Goal: Information Seeking & Learning: Learn about a topic

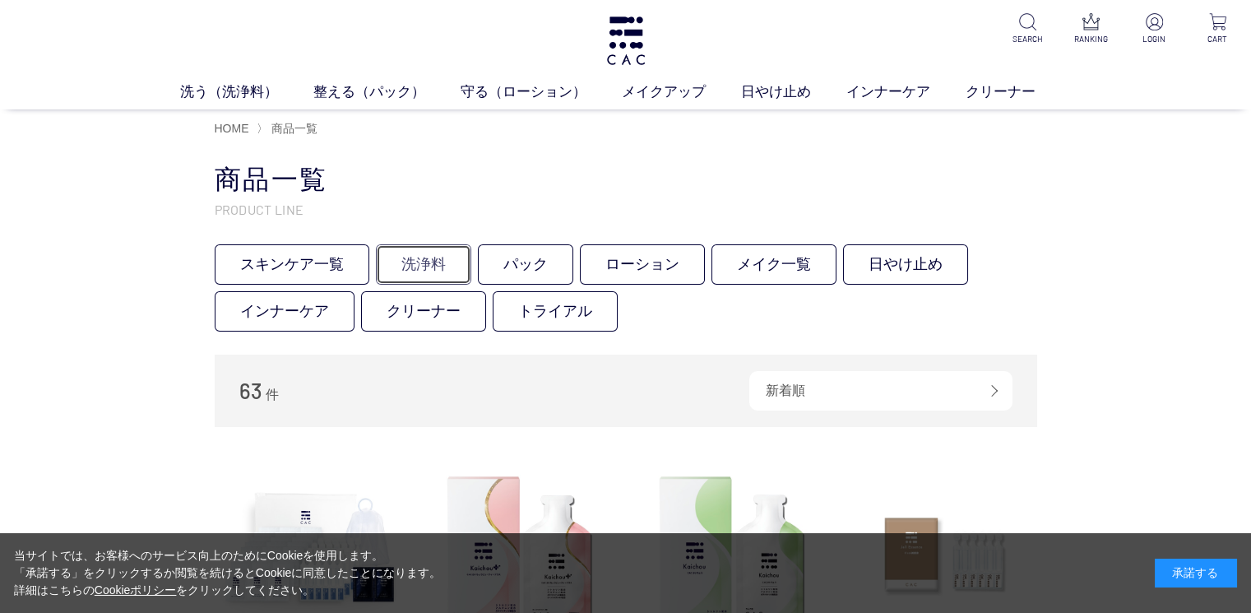
click at [432, 264] on link "洗浄料" at bounding box center [423, 264] width 95 height 40
click at [640, 263] on link "ローション" at bounding box center [642, 264] width 125 height 40
click at [274, 258] on link "スキンケア一覧" at bounding box center [292, 264] width 155 height 40
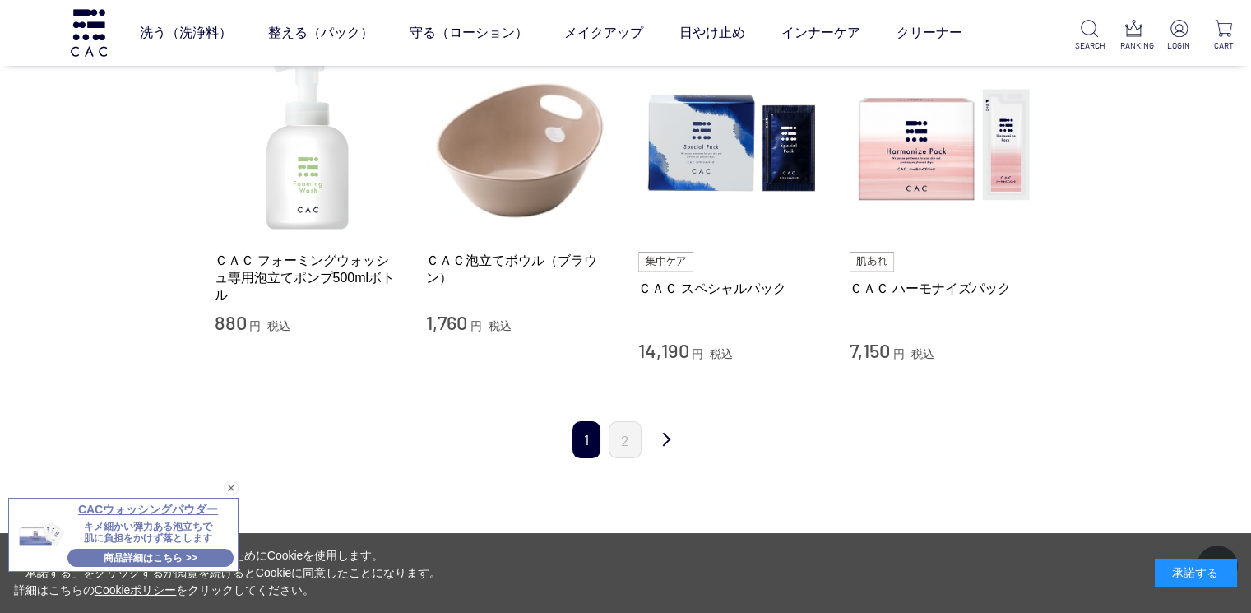
scroll to position [1979, 0]
